Goal: Transaction & Acquisition: Subscribe to service/newsletter

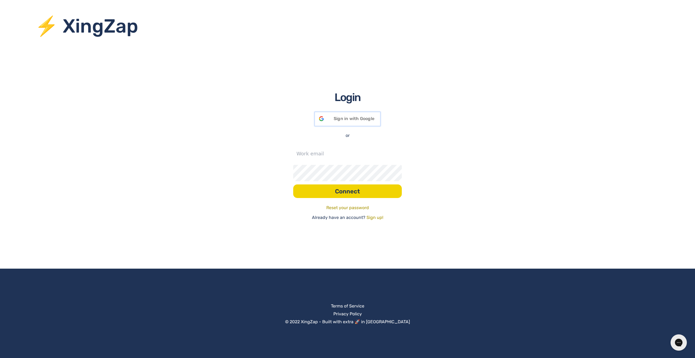
click at [372, 122] on div "Sign in with Google Signed in with Google" at bounding box center [347, 119] width 65 height 14
click at [393, 159] on input "text" at bounding box center [347, 153] width 109 height 16
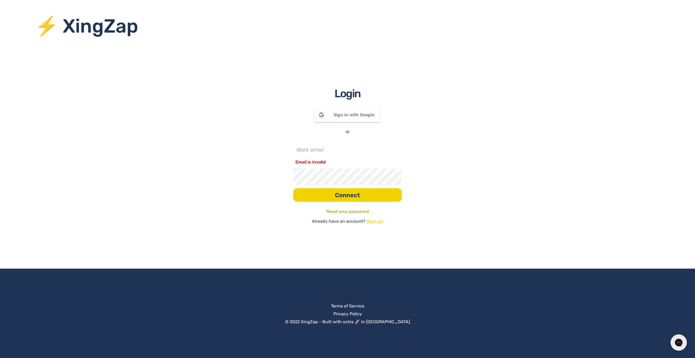
click at [371, 219] on link "Sign up!" at bounding box center [375, 221] width 17 height 7
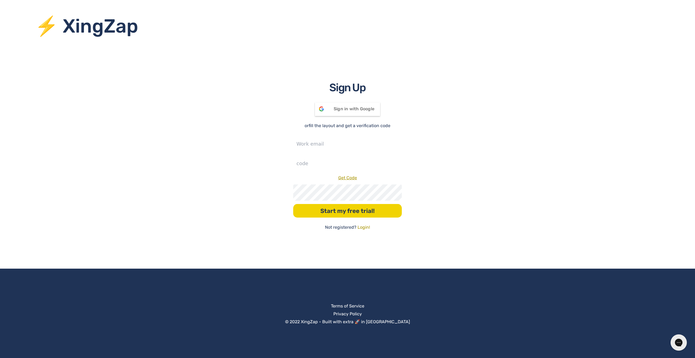
click at [439, 232] on div "⚡ XingZap Sign Up Sign in with Google Signed in with Google or fill the layout …" at bounding box center [347, 179] width 695 height 358
click at [367, 230] on link "Login!" at bounding box center [364, 227] width 12 height 7
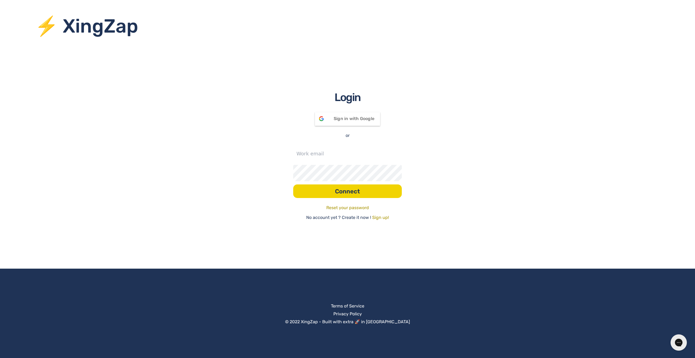
click at [418, 235] on div "⚡ XingZap Login Sign in with Google Signed in with Google or Connect Reset your…" at bounding box center [347, 179] width 695 height 358
click at [260, 248] on div "⚡ XingZap Login Sign in with Google Signed in with Google or Connect Reset your…" at bounding box center [347, 179] width 695 height 358
click at [341, 153] on input "text" at bounding box center [347, 153] width 109 height 16
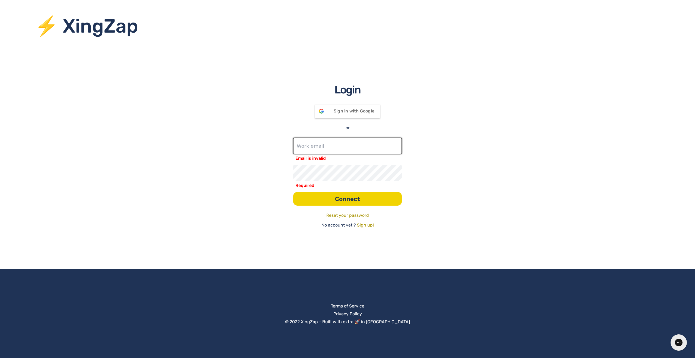
click at [318, 151] on input "text" at bounding box center [347, 146] width 109 height 16
click at [367, 225] on link "Sign up!" at bounding box center [365, 225] width 17 height 7
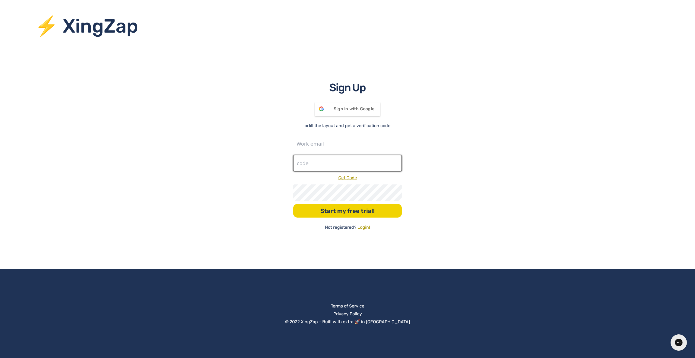
click at [327, 163] on input "number" at bounding box center [347, 163] width 109 height 16
click at [347, 108] on div "Sign in with Google Signed in with Google" at bounding box center [347, 109] width 65 height 14
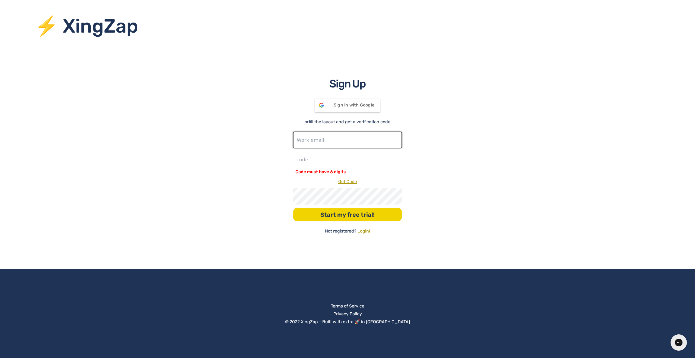
click at [329, 146] on input "text" at bounding box center [347, 140] width 109 height 16
click at [428, 185] on div "Sign Up Sign in with Google Signed in with Google or fill the layout and get a …" at bounding box center [347, 155] width 695 height 159
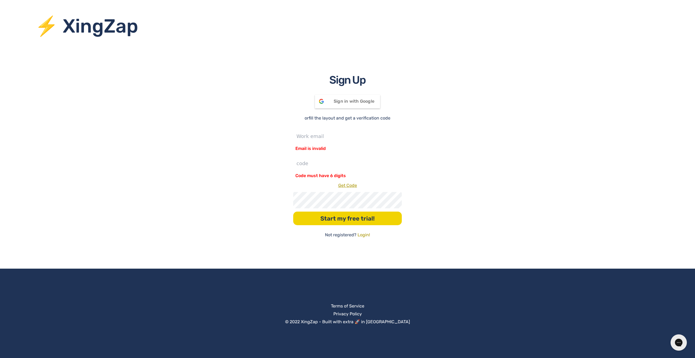
click at [425, 182] on div "Sign Up Sign in with Google Signed in with Google or fill the layout and get a …" at bounding box center [347, 155] width 695 height 166
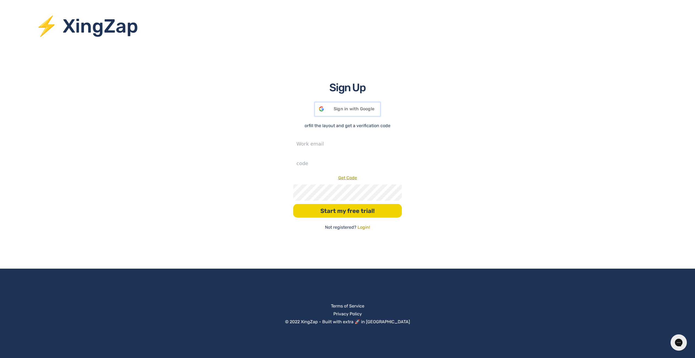
click at [363, 110] on span "Sign in with Google" at bounding box center [354, 108] width 41 height 5
click at [312, 142] on input "text" at bounding box center [347, 144] width 109 height 16
type input "a"
type input "[EMAIL_ADDRESS][DOMAIN_NAME]"
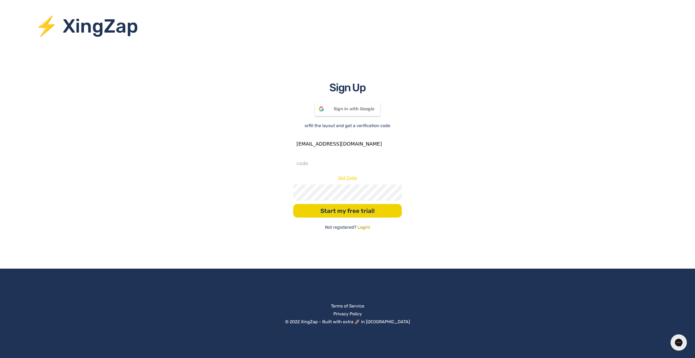
click at [345, 179] on link "Get Code" at bounding box center [347, 177] width 19 height 5
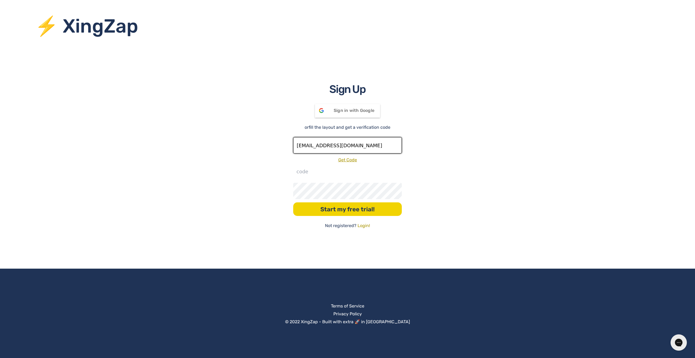
click at [323, 140] on input "[EMAIL_ADDRESS][DOMAIN_NAME]" at bounding box center [347, 145] width 109 height 16
click at [351, 160] on link "Get Code" at bounding box center [347, 159] width 19 height 5
click at [341, 136] on div "Sign Up Sign in with Google Signed in with Google or fill the layout and get a …" at bounding box center [347, 155] width 695 height 148
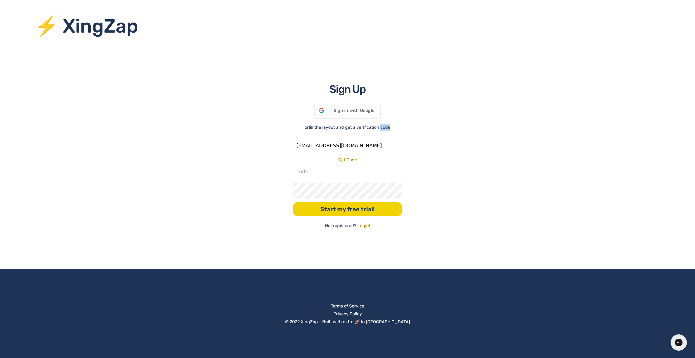
click at [341, 136] on div "Sign Up Sign in with Google Signed in with Google or fill the layout and get a …" at bounding box center [347, 155] width 695 height 148
click at [339, 144] on input "[EMAIL_ADDRESS][DOMAIN_NAME]" at bounding box center [347, 145] width 109 height 16
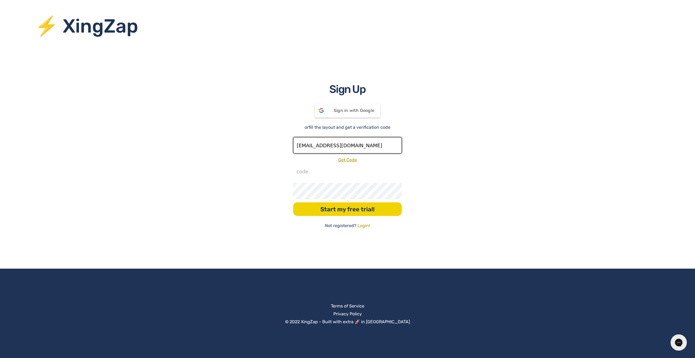
click at [339, 144] on input "[EMAIL_ADDRESS][DOMAIN_NAME]" at bounding box center [347, 145] width 109 height 16
click at [339, 144] on input "elmhamdi@anas.link" at bounding box center [347, 145] width 109 height 16
click at [323, 145] on input "text" at bounding box center [347, 145] width 109 height 16
paste input "[EMAIL_ADDRESS][DOMAIN_NAME]"
click at [353, 161] on link "Get Code" at bounding box center [347, 159] width 19 height 5
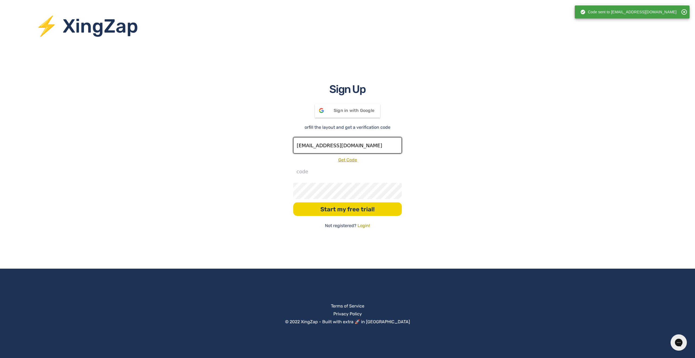
click at [351, 137] on input "[EMAIL_ADDRESS][DOMAIN_NAME]" at bounding box center [347, 145] width 109 height 16
click at [348, 146] on input "[EMAIL_ADDRESS][DOMAIN_NAME]" at bounding box center [347, 145] width 109 height 16
type input "[EMAIL_ADDRESS][DOMAIN_NAME]"
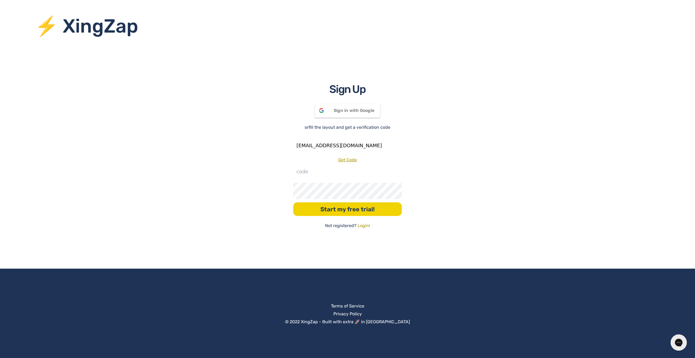
click at [348, 163] on div "Get Code" at bounding box center [347, 160] width 109 height 7
click at [349, 162] on link "Get Code" at bounding box center [347, 159] width 19 height 5
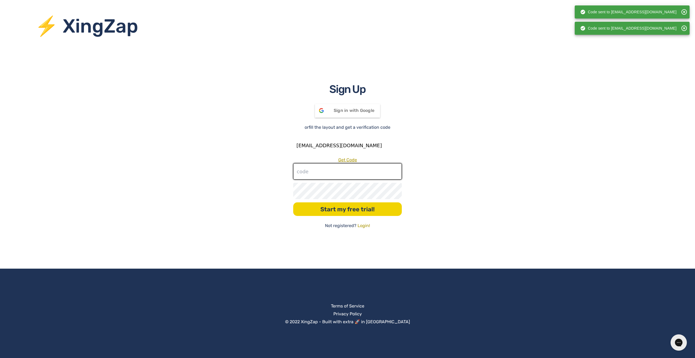
click at [331, 177] on input "number" at bounding box center [347, 171] width 109 height 16
paste input "357612"
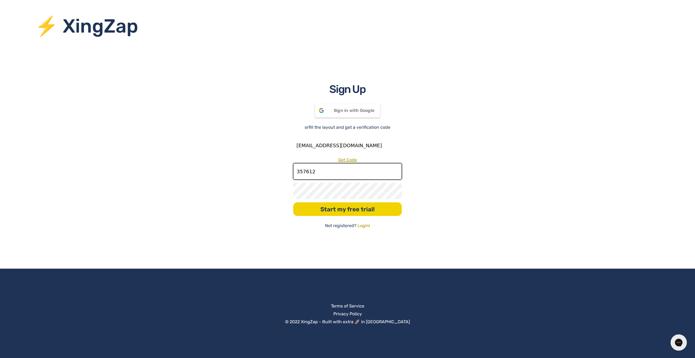
type input "357612"
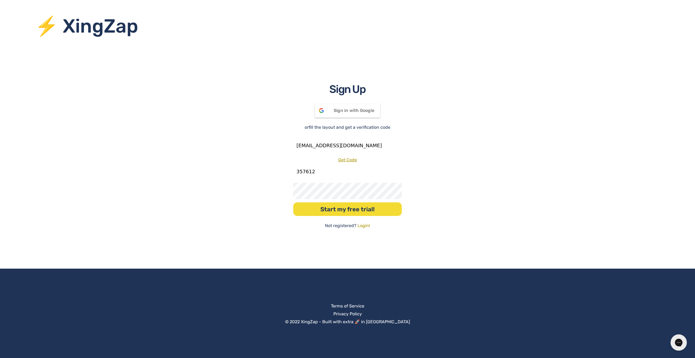
click at [363, 207] on button "Start my free trial!" at bounding box center [347, 209] width 109 height 14
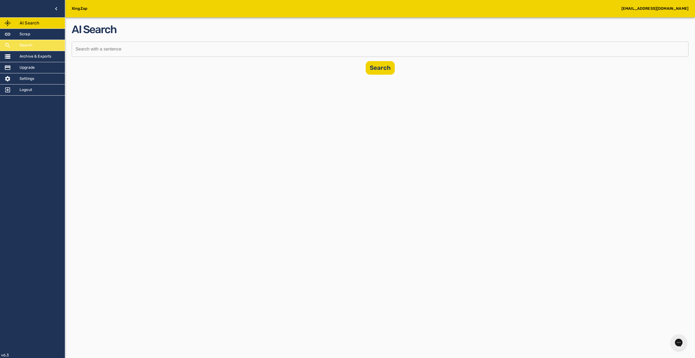
click at [27, 43] on h5 "Search" at bounding box center [26, 45] width 13 height 5
click at [39, 42] on div "Search" at bounding box center [32, 45] width 65 height 11
click at [22, 36] on h5 "Scrap" at bounding box center [25, 34] width 11 height 5
click at [152, 104] on div "XingZap [EMAIL_ADDRESS][DOMAIN_NAME] AI Search Scrap Search Archive & Exports U…" at bounding box center [347, 179] width 695 height 358
click at [263, 88] on div "XingZap [EMAIL_ADDRESS][DOMAIN_NAME] AI Search Scrap Search Archive & Exports U…" at bounding box center [347, 179] width 695 height 358
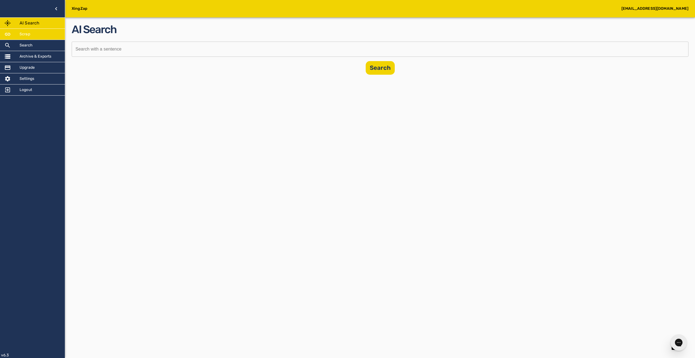
click at [34, 39] on div "Scrap" at bounding box center [32, 34] width 65 height 11
click at [96, 116] on div "XingZap [EMAIL_ADDRESS][DOMAIN_NAME] AI Search Scrap Search Archive & Exports U…" at bounding box center [347, 179] width 695 height 358
click at [23, 37] on div "Scrap" at bounding box center [32, 34] width 65 height 11
click at [33, 34] on div "XingZap [EMAIL_ADDRESS][DOMAIN_NAME] AI Search Scrap Search Archive & Exports U…" at bounding box center [347, 179] width 695 height 358
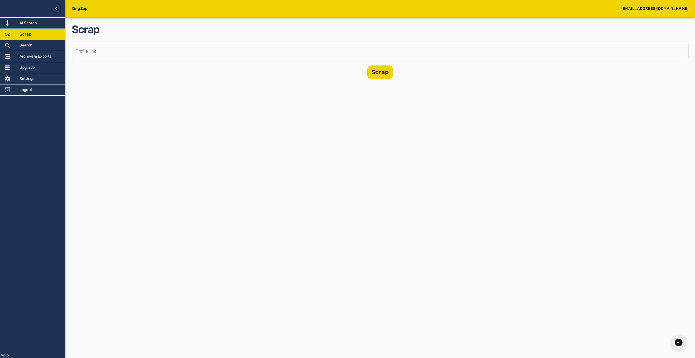
click at [33, 34] on div "XingZap [EMAIL_ADDRESS][DOMAIN_NAME] AI Search Scrap Search Archive & Exports U…" at bounding box center [347, 179] width 695 height 358
click at [33, 34] on div "Scrap" at bounding box center [32, 34] width 65 height 11
click at [27, 46] on h5 "Search" at bounding box center [26, 45] width 13 height 5
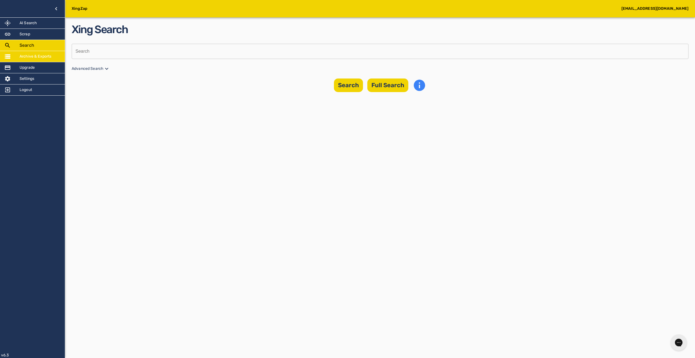
click at [33, 57] on h5 "Archive & Exports" at bounding box center [36, 56] width 32 height 5
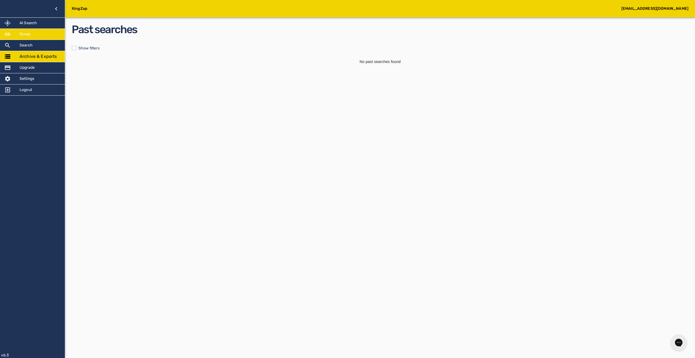
click at [39, 34] on div "Scrap" at bounding box center [32, 34] width 65 height 11
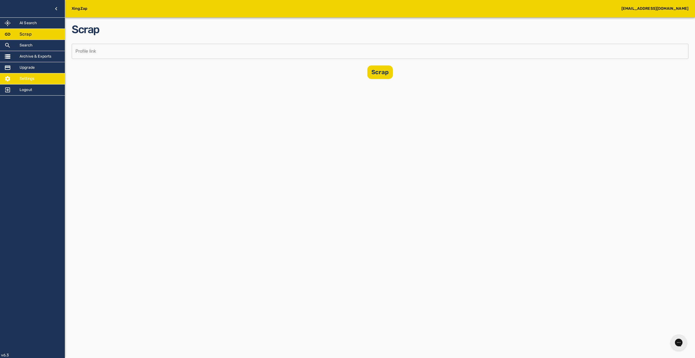
click at [34, 78] on h5 "Settings" at bounding box center [27, 78] width 15 height 5
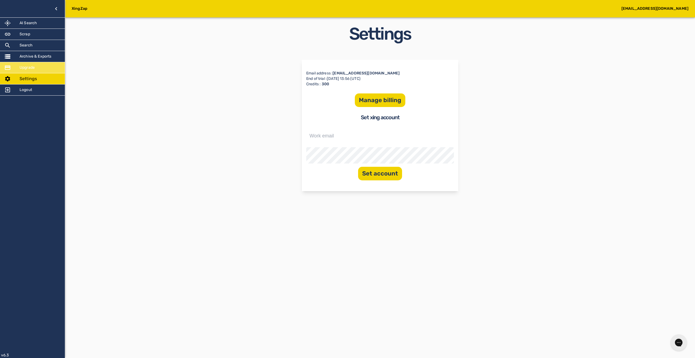
click at [34, 66] on h5 "Upgrade" at bounding box center [27, 67] width 15 height 5
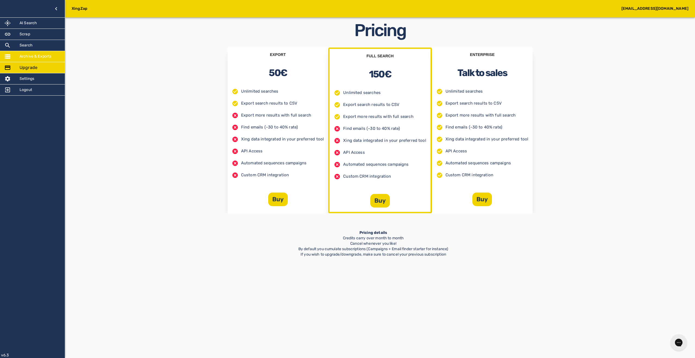
click at [36, 57] on h5 "Archive & Exports" at bounding box center [36, 56] width 32 height 5
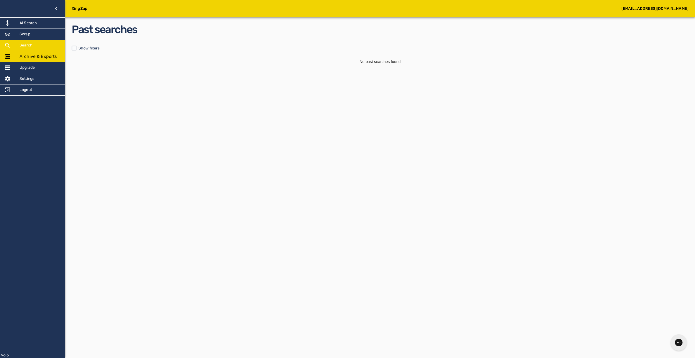
click at [36, 44] on div "Search" at bounding box center [32, 45] width 65 height 11
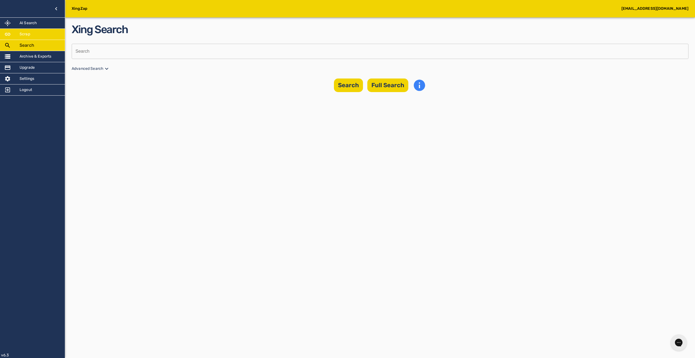
click at [36, 38] on div "Scrap" at bounding box center [32, 34] width 65 height 11
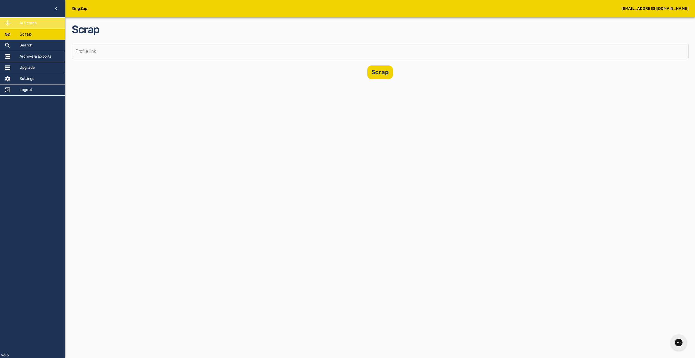
click at [36, 26] on div "AI Search" at bounding box center [32, 23] width 65 height 11
click at [38, 34] on div "Scrap" at bounding box center [32, 34] width 65 height 11
click at [37, 41] on div "Search" at bounding box center [32, 45] width 65 height 11
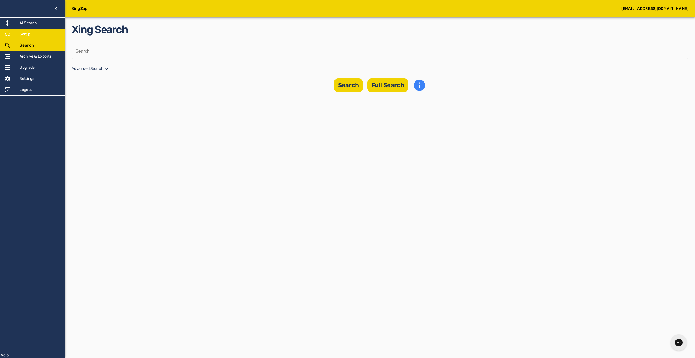
click at [35, 33] on div "Scrap" at bounding box center [32, 34] width 65 height 11
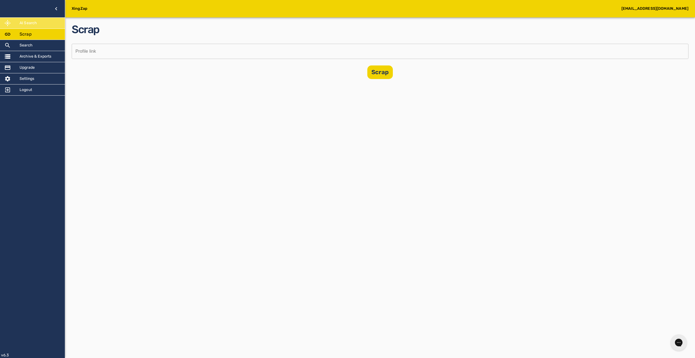
click at [35, 27] on div "AI Search" at bounding box center [32, 23] width 65 height 11
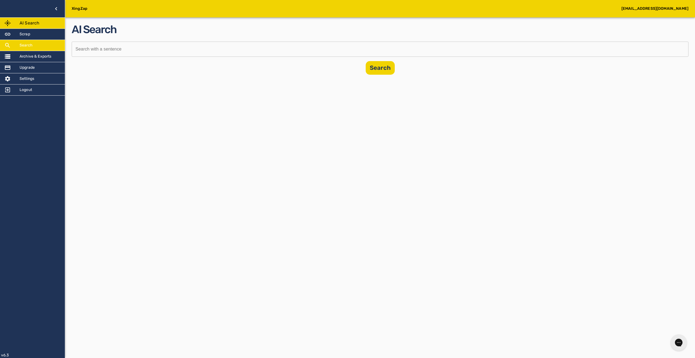
click at [37, 46] on div "Search" at bounding box center [32, 45] width 65 height 11
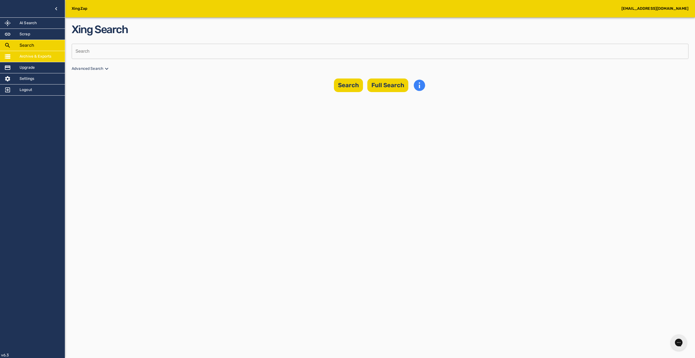
click at [38, 56] on h5 "Archive & Exports" at bounding box center [36, 56] width 32 height 5
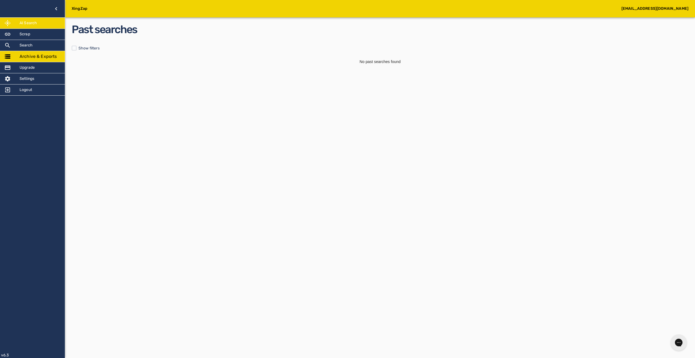
click at [43, 24] on div "AI Search" at bounding box center [32, 23] width 65 height 11
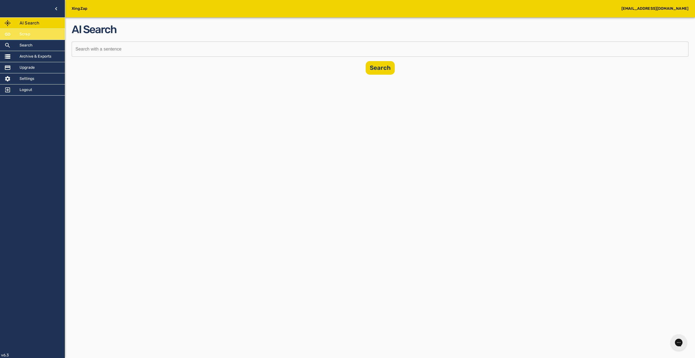
click at [36, 37] on div "Scrap" at bounding box center [32, 34] width 65 height 11
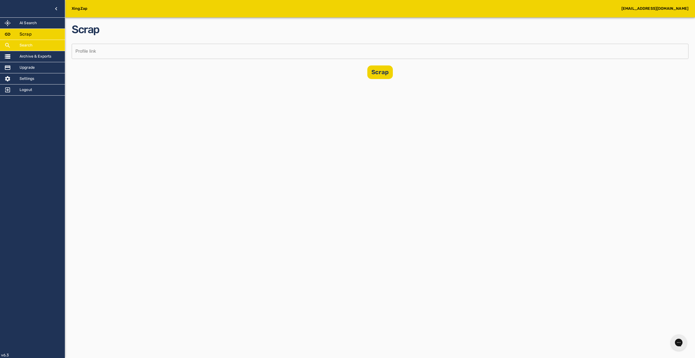
click at [36, 43] on div "Search" at bounding box center [32, 45] width 65 height 11
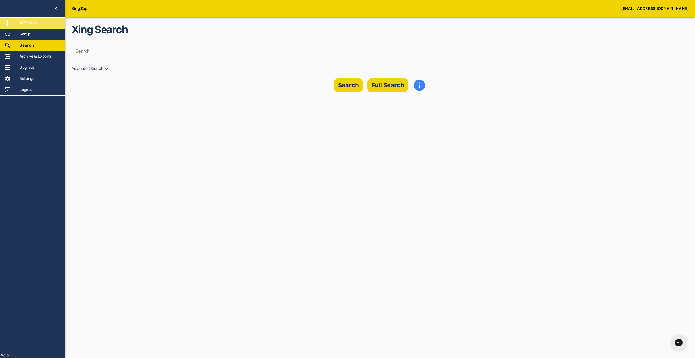
click at [36, 26] on h5 "AI Search" at bounding box center [28, 22] width 17 height 5
